Goal: Transaction & Acquisition: Purchase product/service

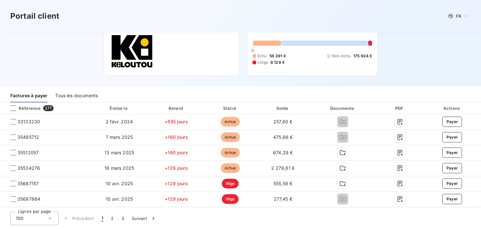
scroll to position [87, 0]
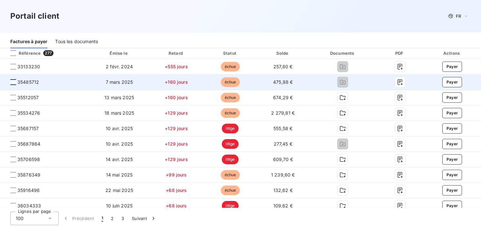
click at [12, 82] on div at bounding box center [13, 82] width 6 height 6
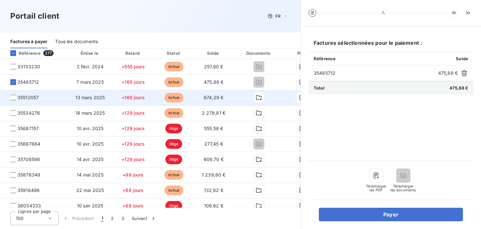
click at [12, 101] on span "35512057" at bounding box center [33, 97] width 57 height 6
click at [14, 97] on div at bounding box center [13, 98] width 6 height 6
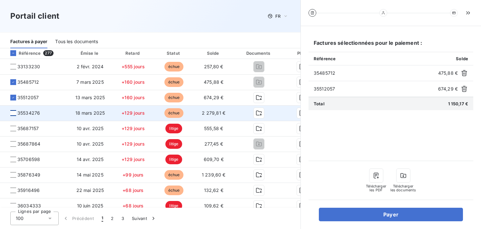
click at [14, 113] on div at bounding box center [13, 113] width 6 height 6
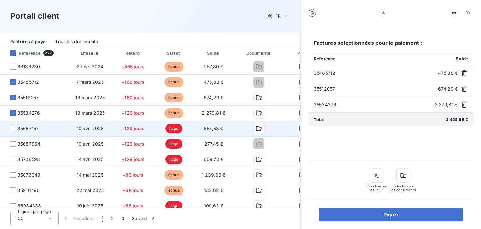
click at [14, 128] on div at bounding box center [13, 129] width 6 height 6
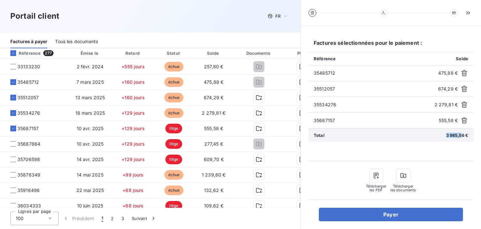
drag, startPoint x: 443, startPoint y: 136, endPoint x: 462, endPoint y: 136, distance: 18.7
click at [462, 136] on div "Total 3 985,56 €" at bounding box center [391, 135] width 165 height 13
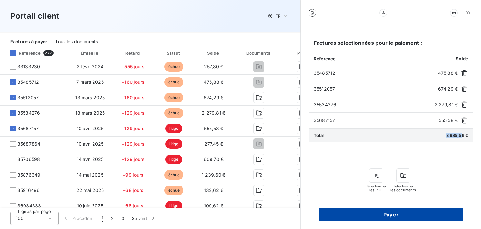
click at [402, 213] on button "Payer" at bounding box center [391, 215] width 144 height 14
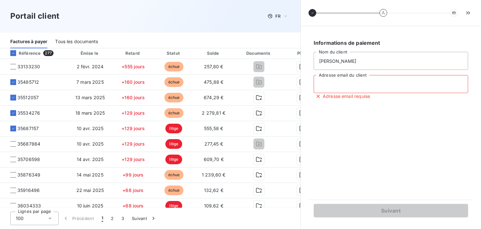
click at [365, 87] on input "Adresse email du client" at bounding box center [391, 84] width 154 height 18
type input "[EMAIL_ADDRESS][DOMAIN_NAME]"
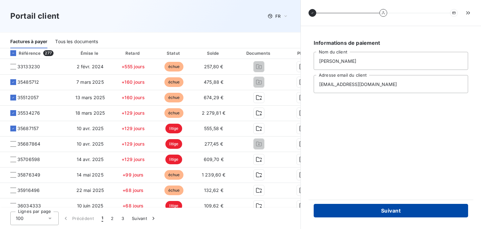
click at [382, 212] on button "Suivant" at bounding box center [391, 211] width 154 height 14
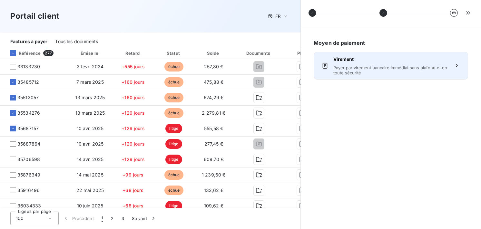
click at [371, 69] on span "Payer par virement bancaire immédiat sans plafond et en toute sécurité" at bounding box center [390, 70] width 115 height 10
click at [375, 64] on div "Virement Payer par virement bancaire immédiat sans plafond et en toute sécurité" at bounding box center [390, 65] width 115 height 19
